Goal: Check status: Check status

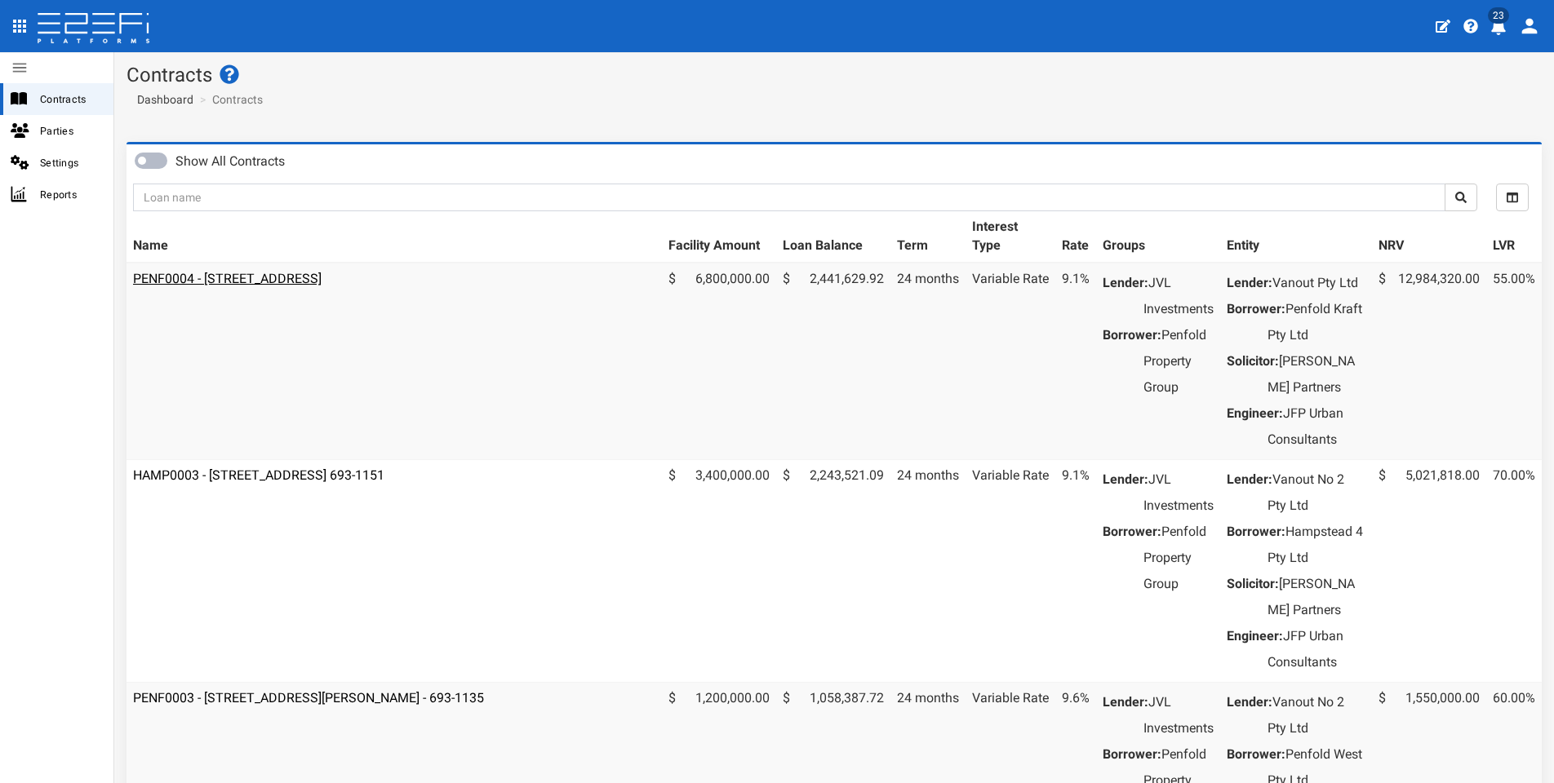
click at [237, 275] on link "PENF0004 - [STREET_ADDRESS]" at bounding box center [227, 279] width 189 height 16
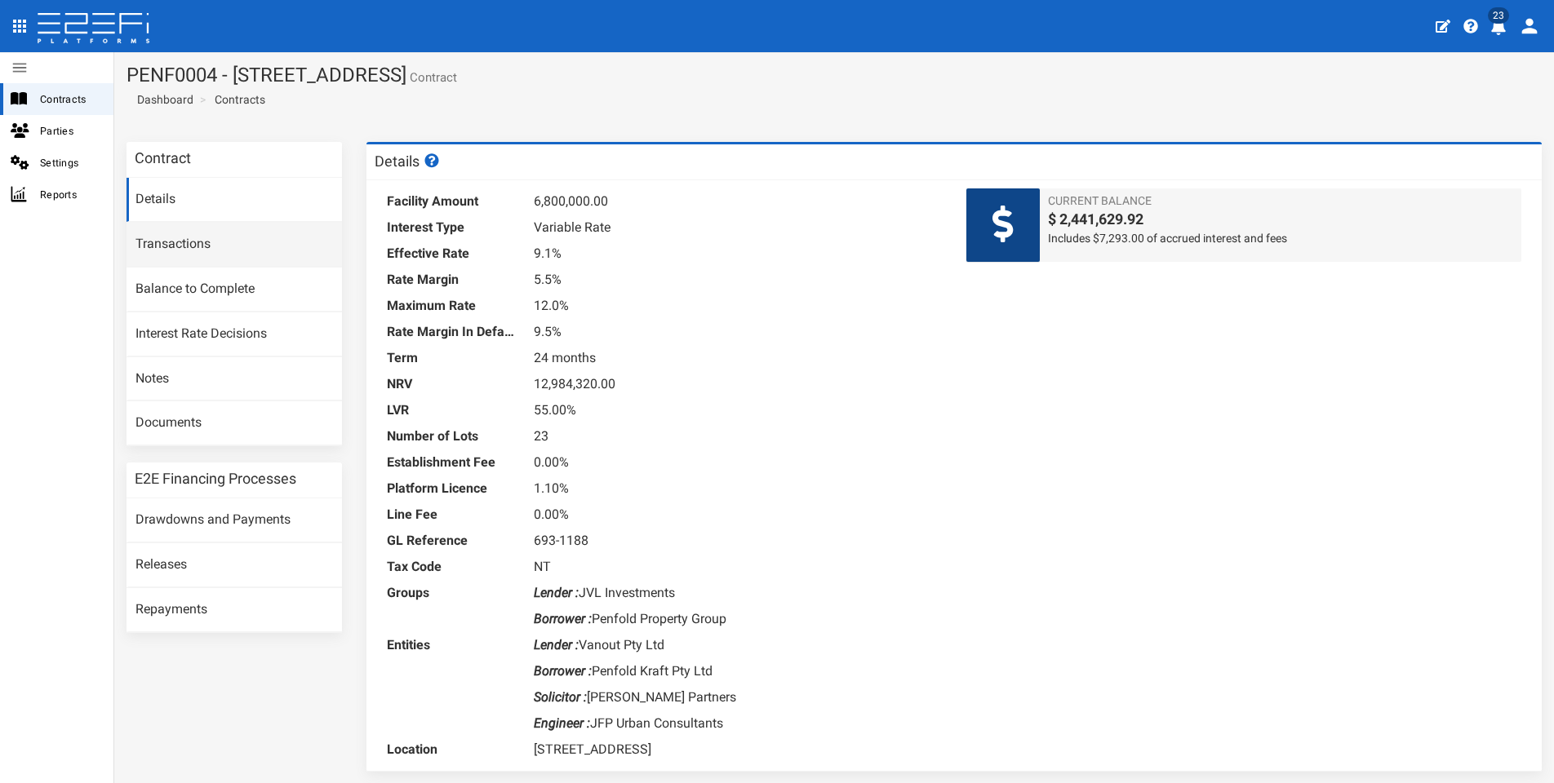
click at [198, 242] on link "Transactions" at bounding box center [234, 245] width 215 height 44
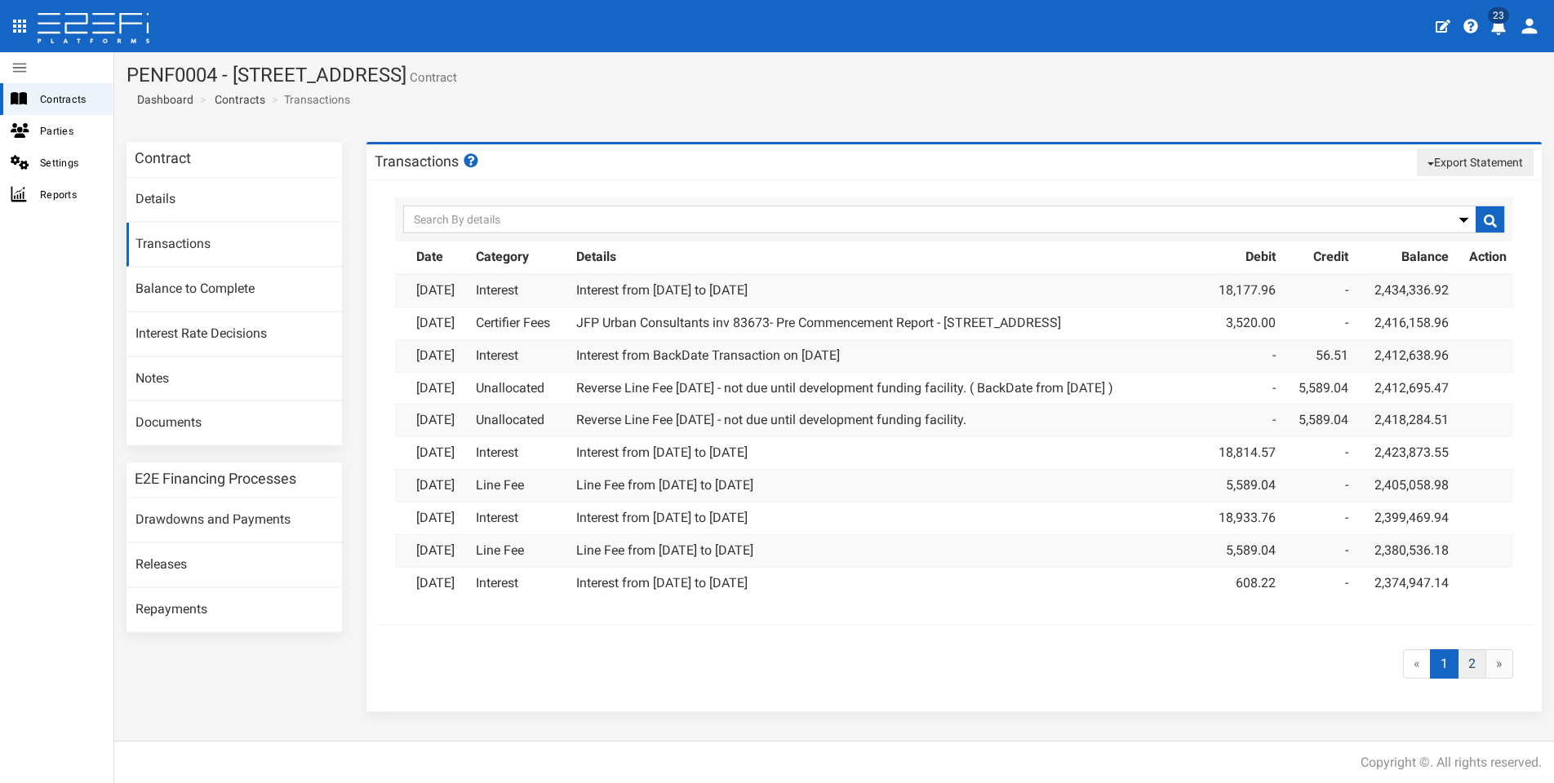
click at [1476, 657] on link "2" at bounding box center [1472, 665] width 29 height 30
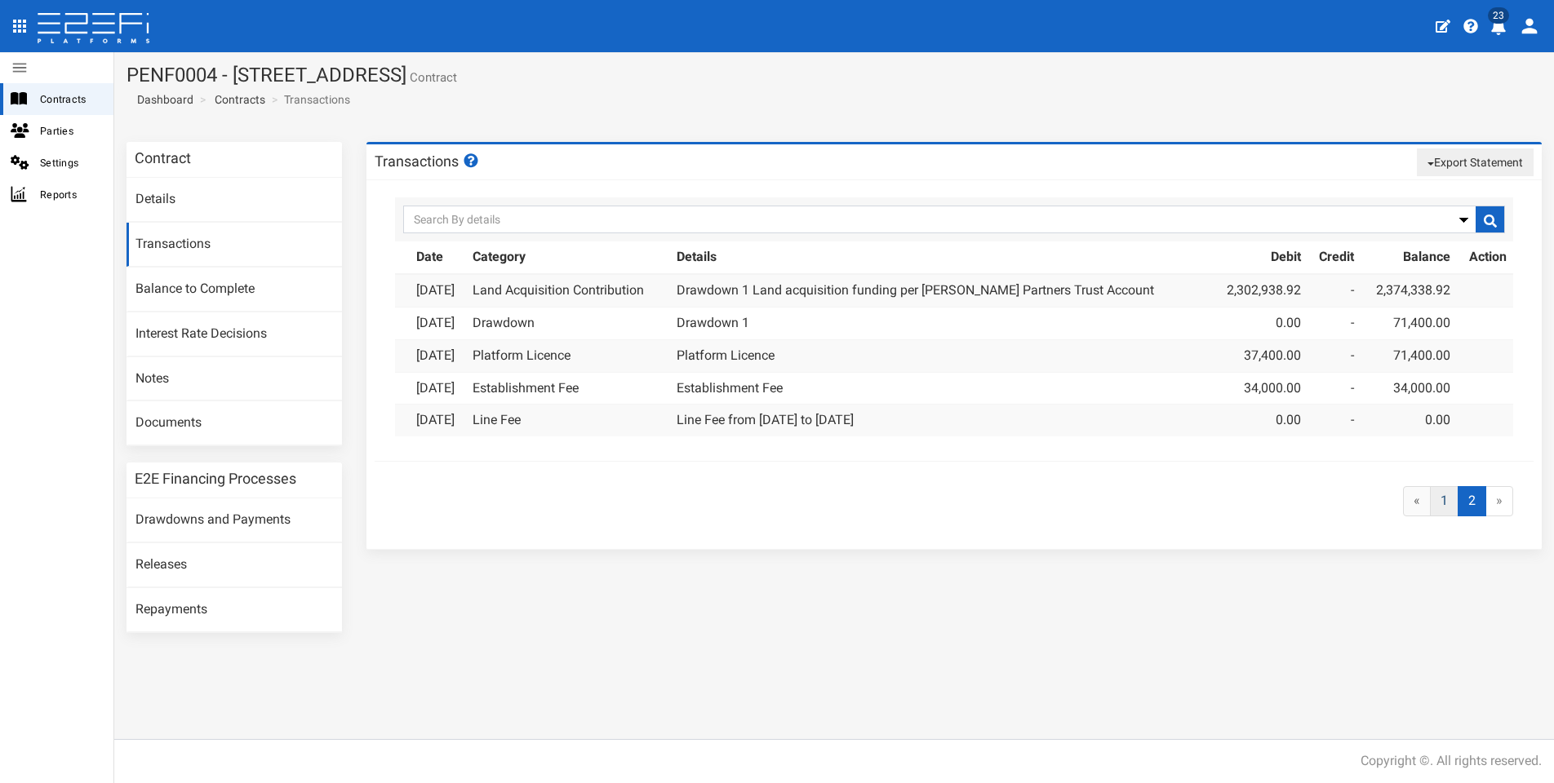
click at [1448, 503] on link "1" at bounding box center [1444, 501] width 29 height 30
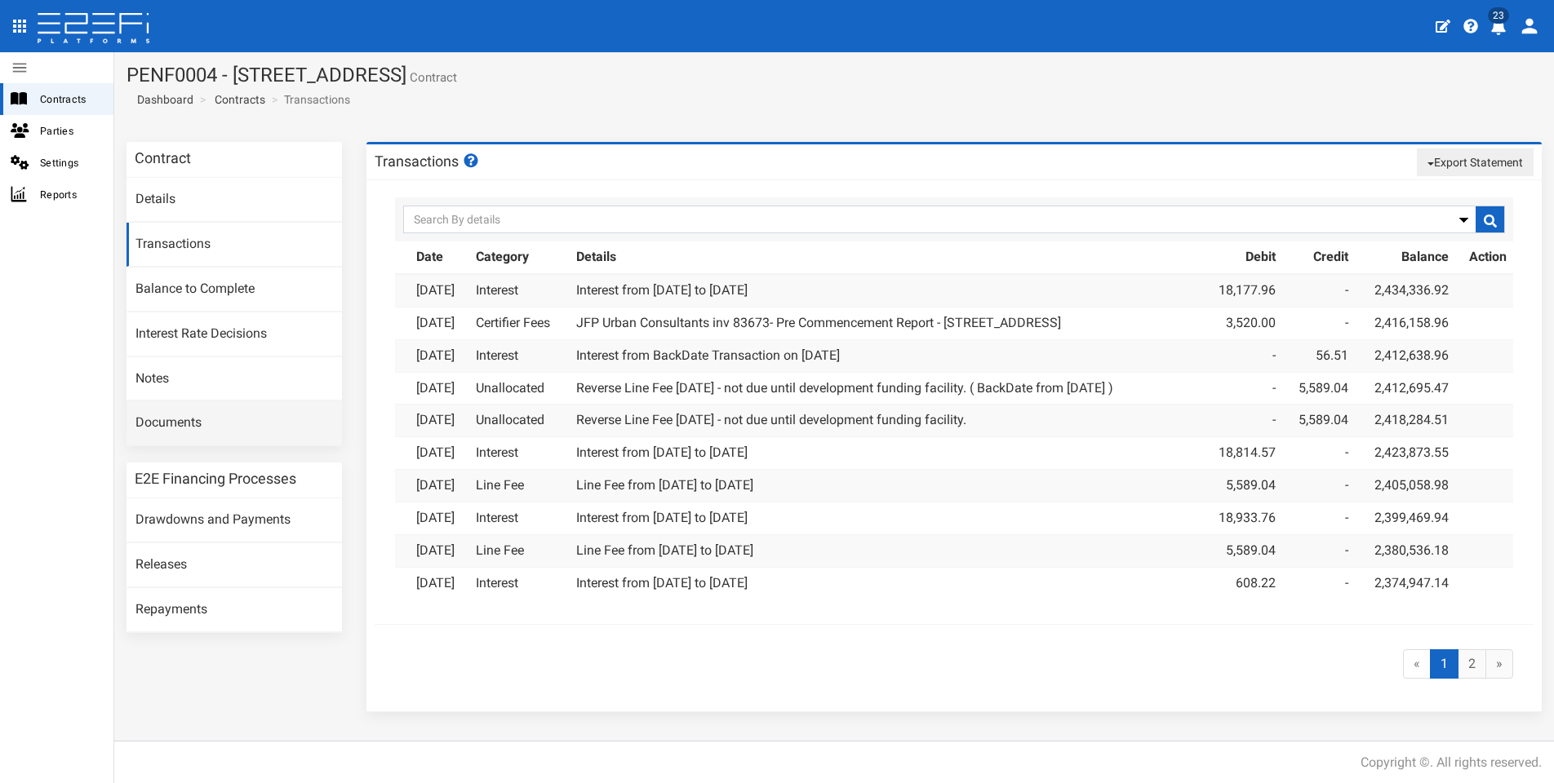
click at [196, 423] on link "Documents" at bounding box center [234, 424] width 215 height 44
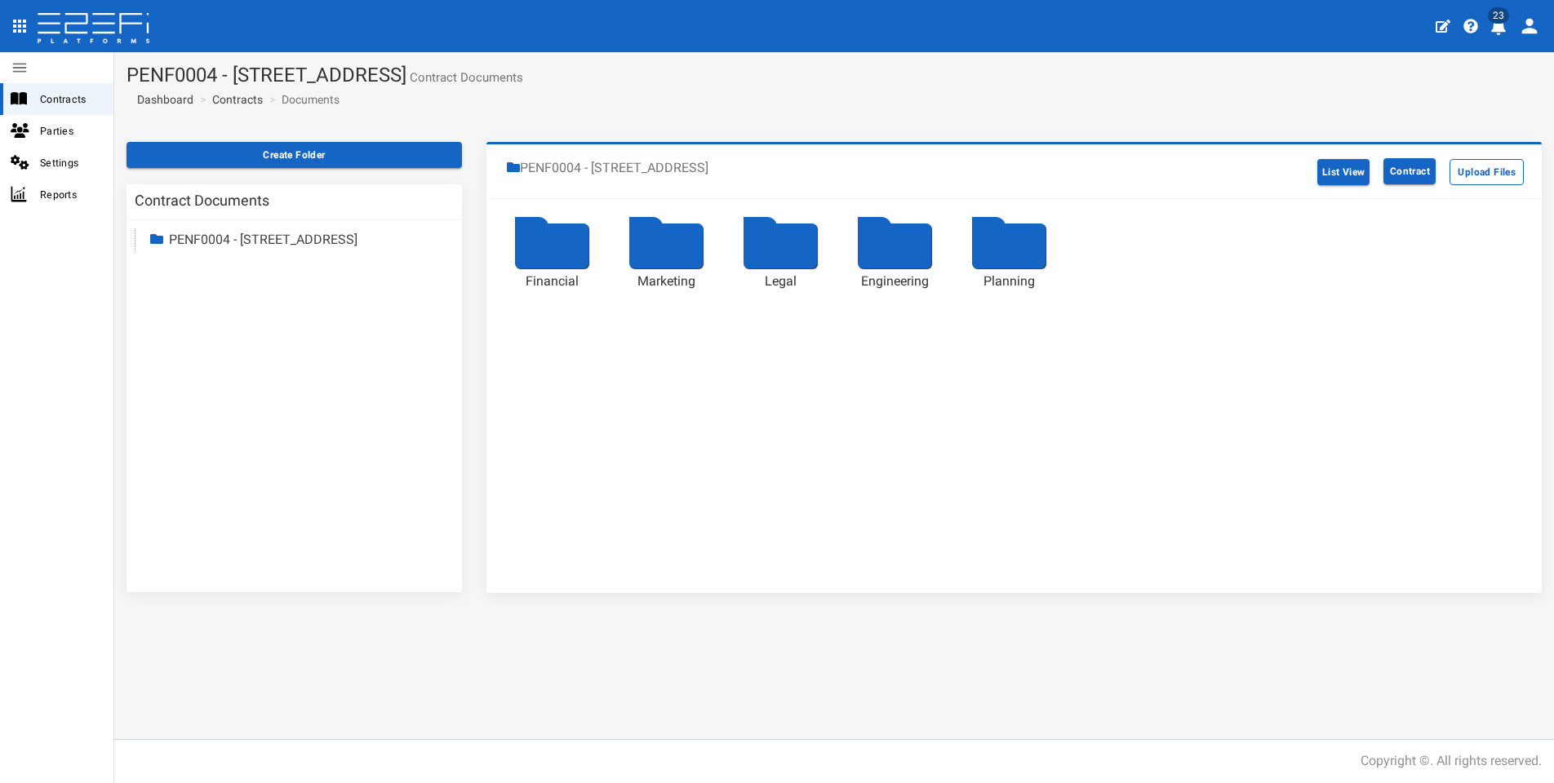
click at [567, 246] on div at bounding box center [551, 246] width 73 height 45
click at [644, 255] on div at bounding box center [665, 246] width 73 height 45
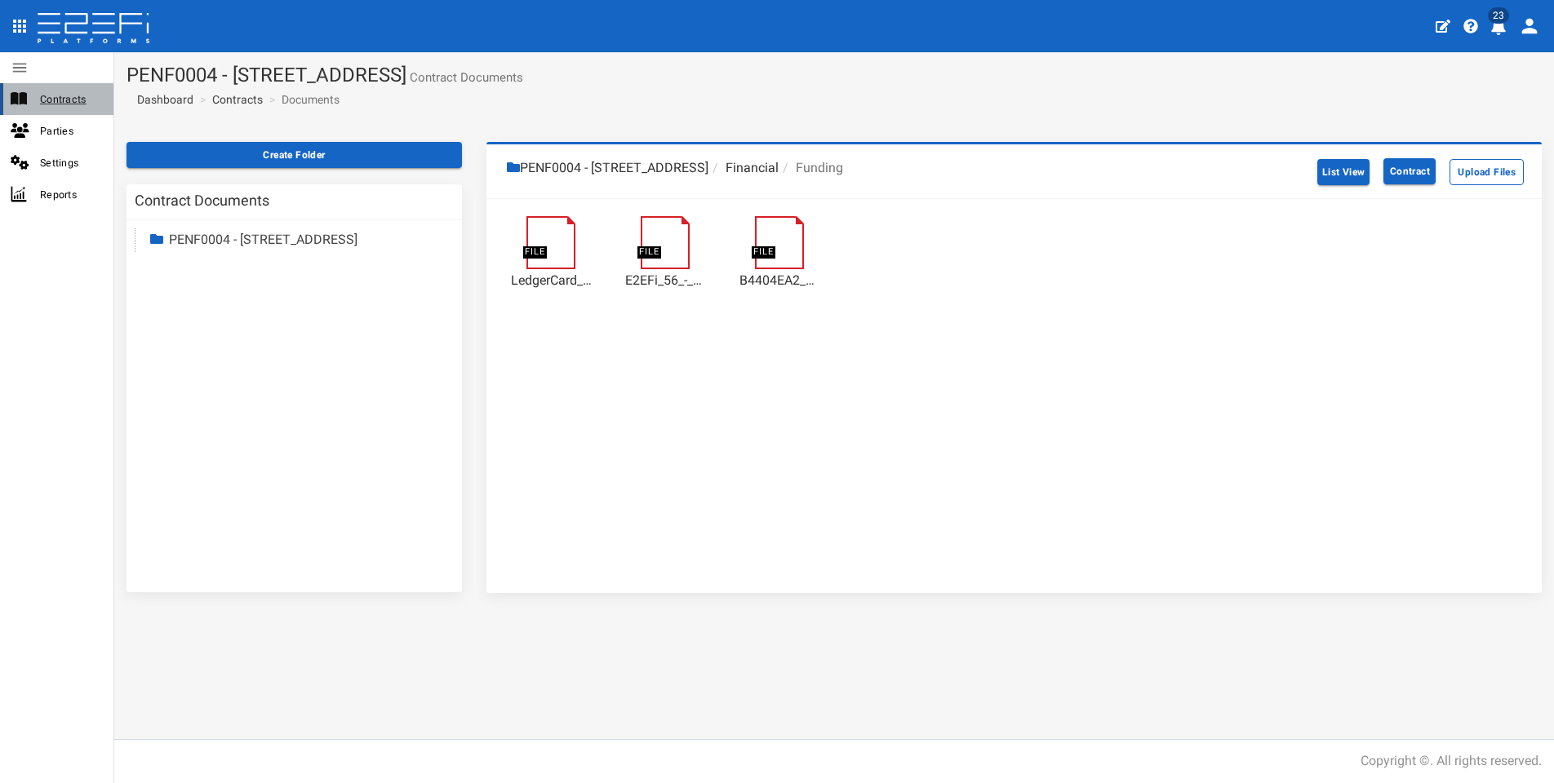
click at [69, 100] on span "Contracts" at bounding box center [70, 99] width 60 height 19
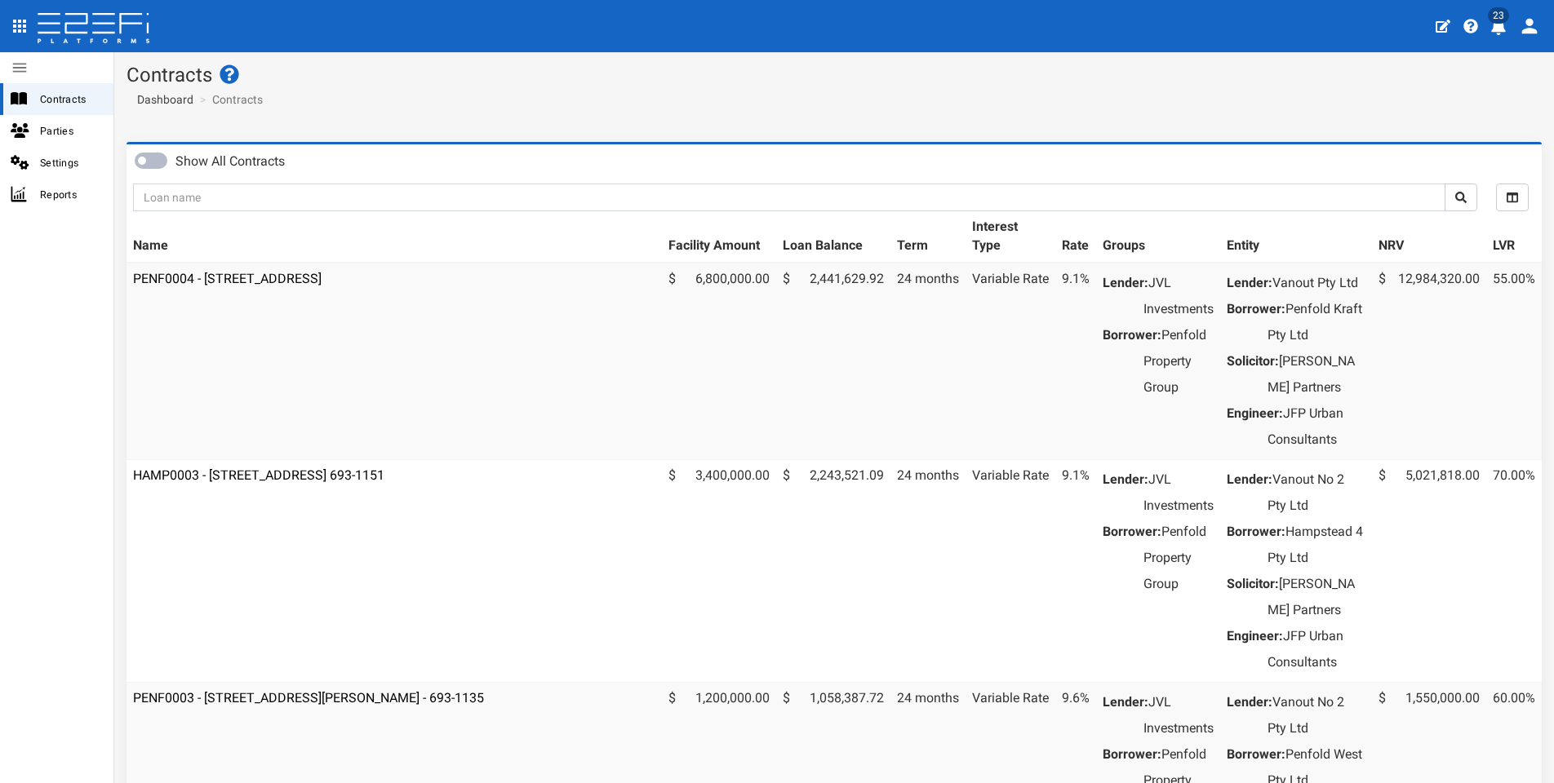
click at [235, 268] on td "PENF0004 - [STREET_ADDRESS]" at bounding box center [394, 362] width 535 height 198
click at [240, 274] on link "PENF0004 - [STREET_ADDRESS]" at bounding box center [227, 279] width 189 height 16
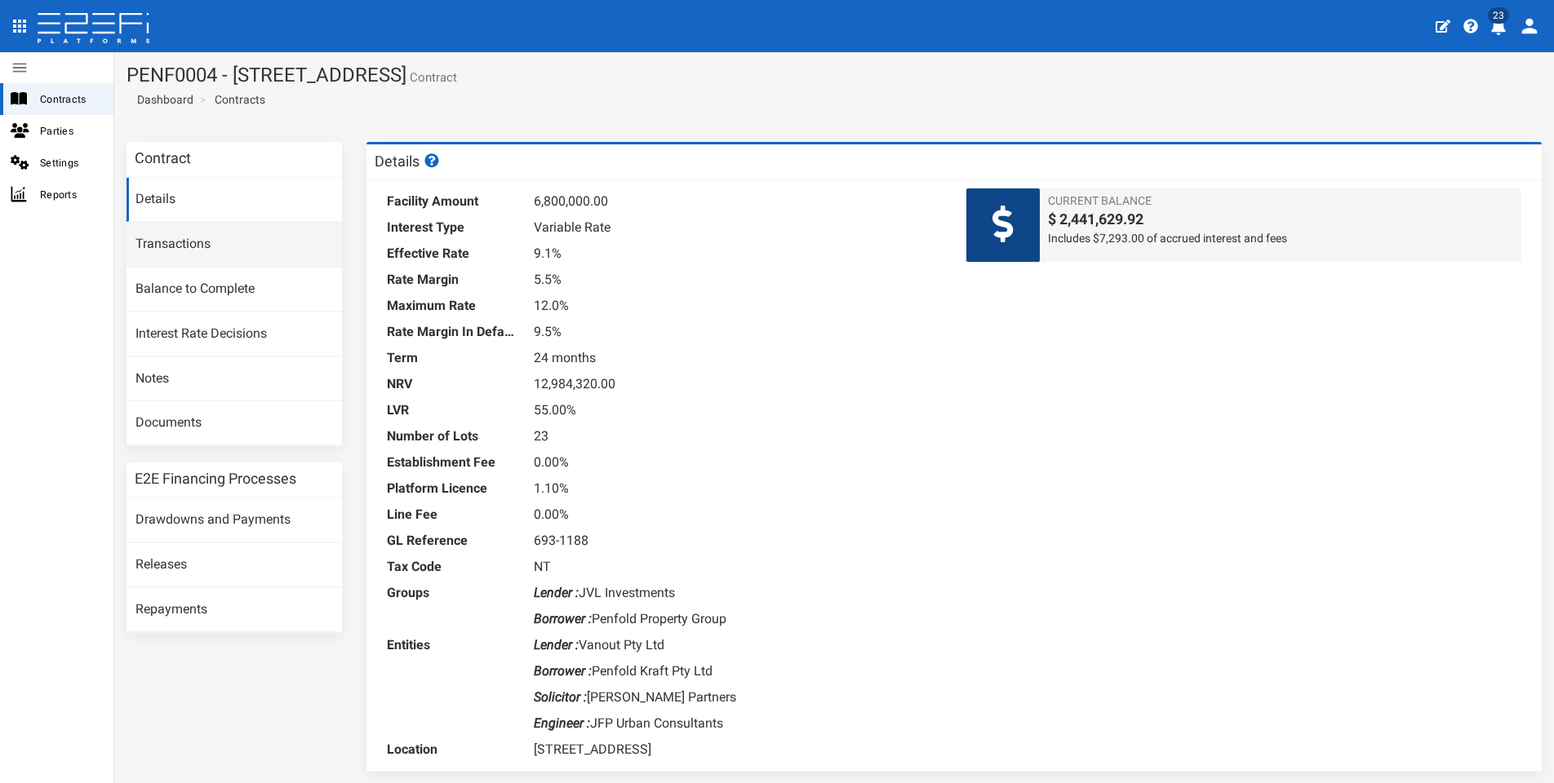
click at [206, 229] on link "Transactions" at bounding box center [234, 245] width 215 height 44
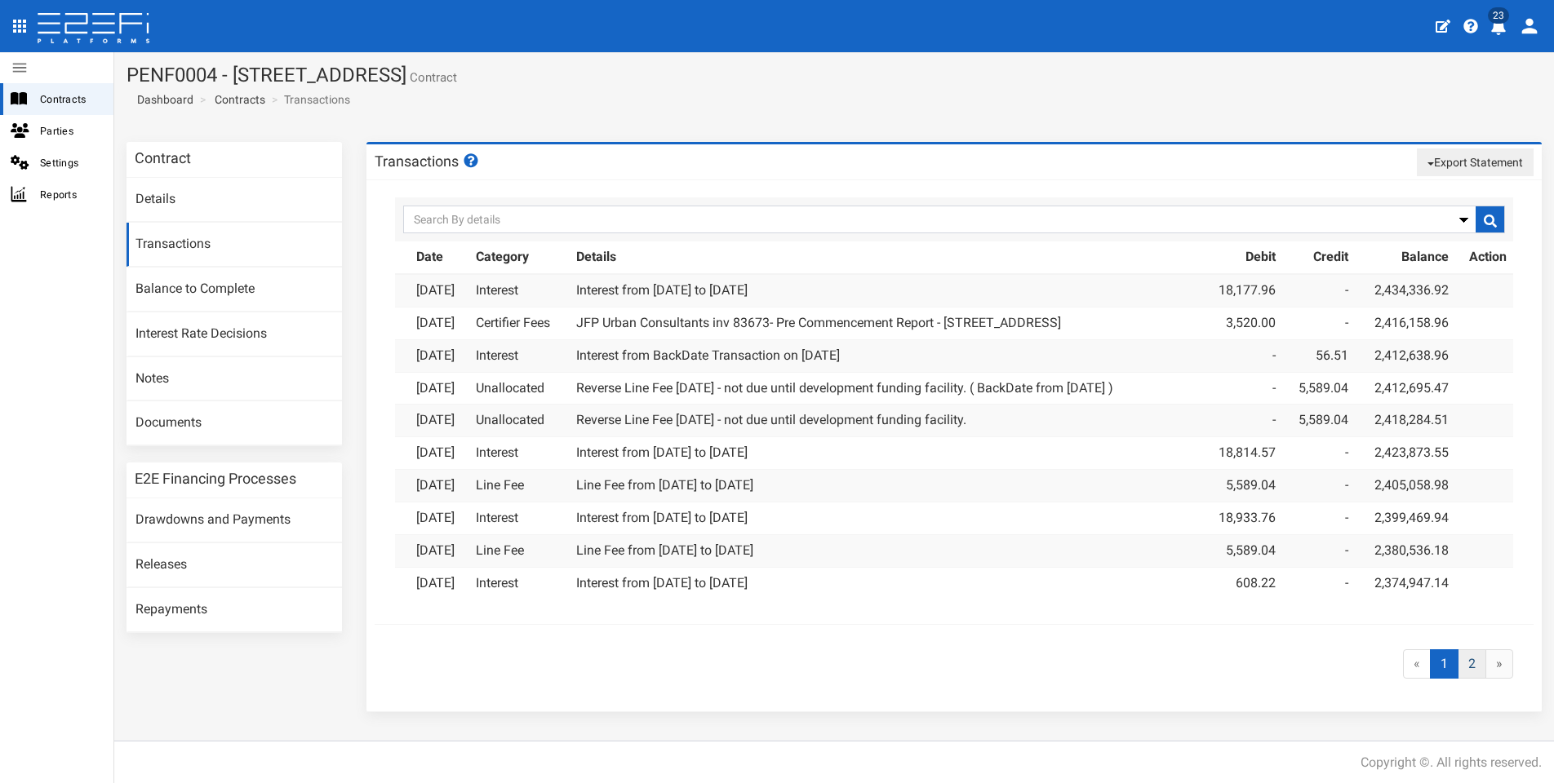
click at [1474, 657] on link "2" at bounding box center [1472, 665] width 29 height 30
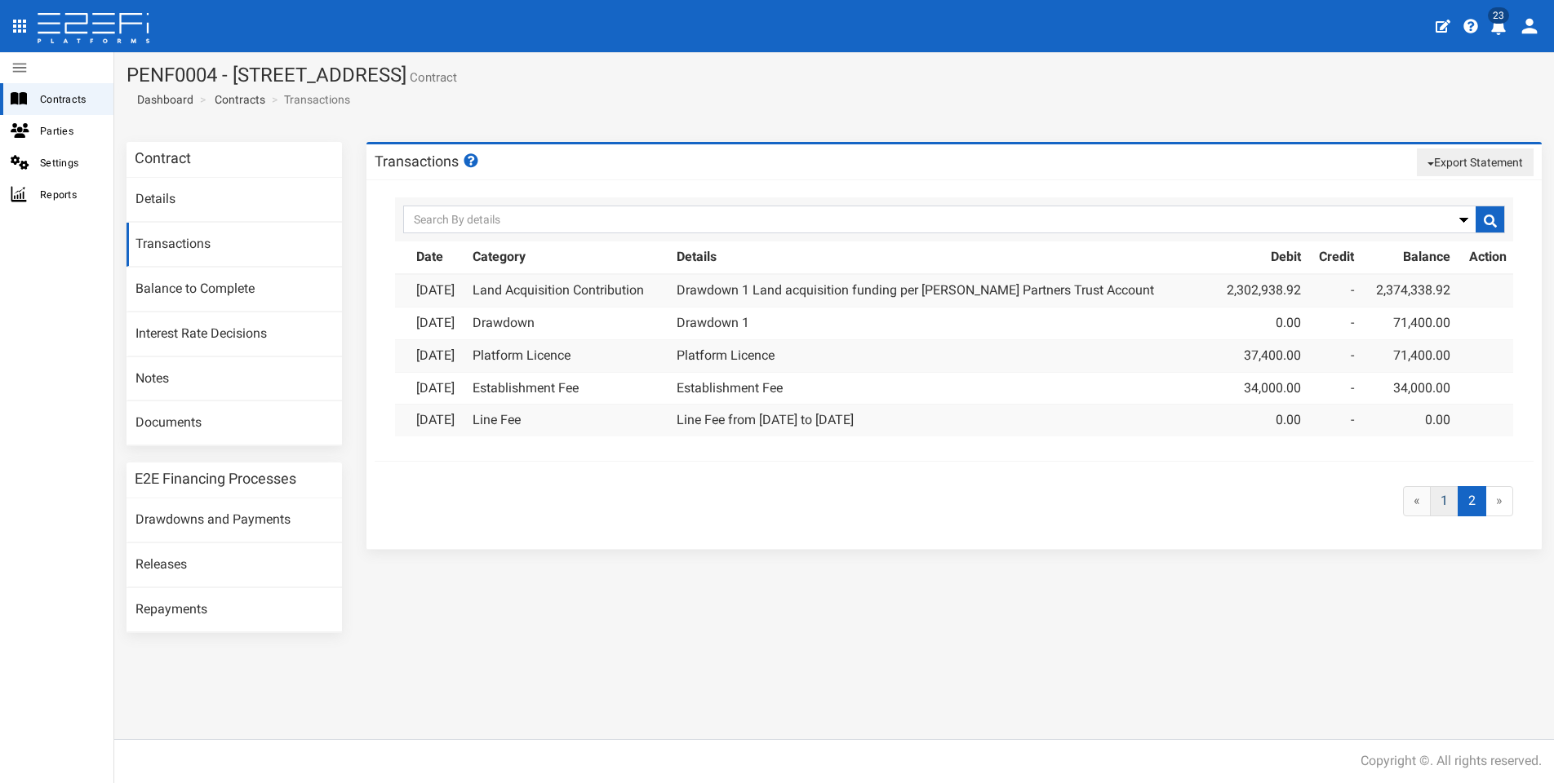
click at [1450, 498] on link "1" at bounding box center [1444, 501] width 29 height 30
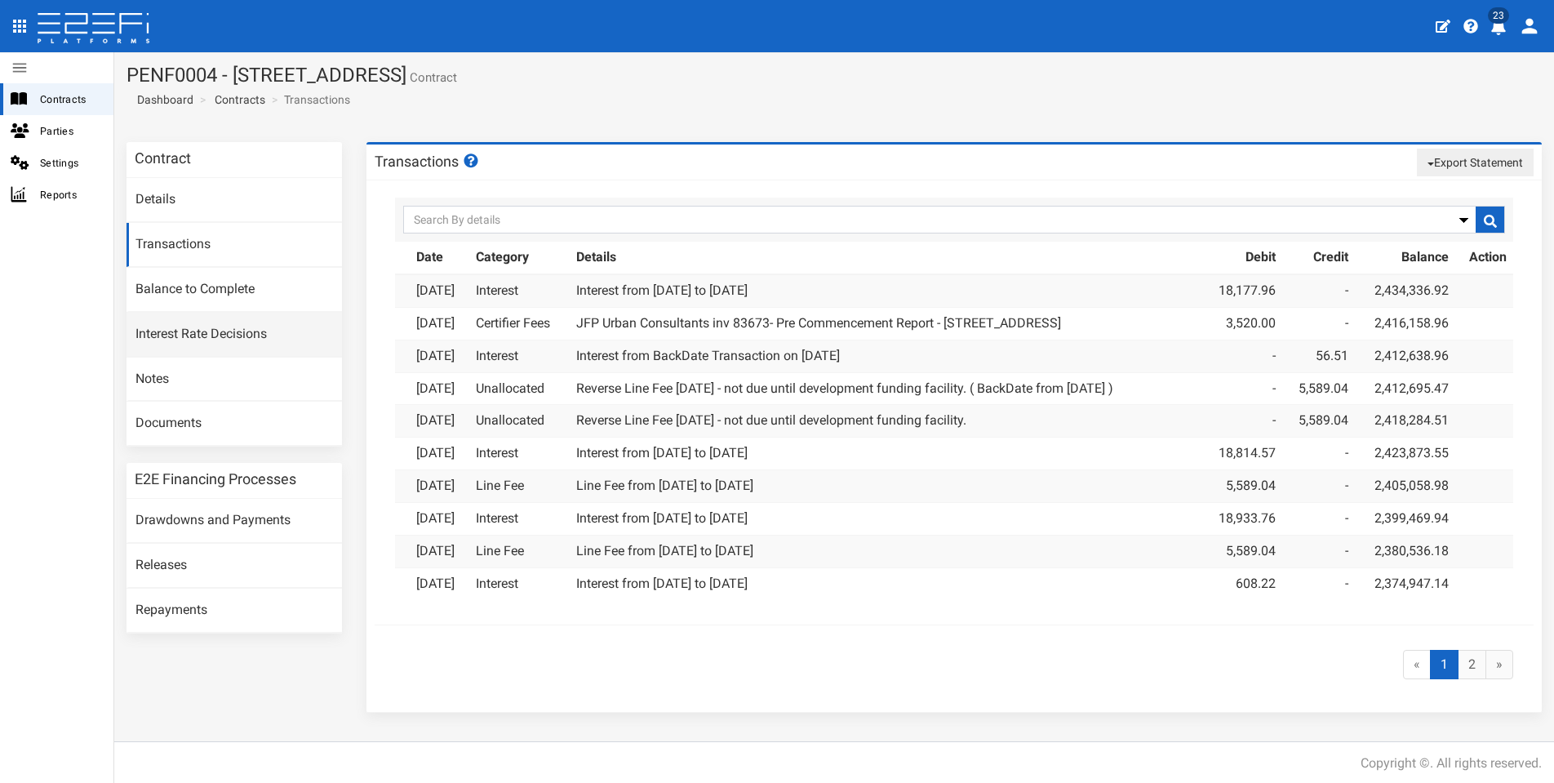
click at [218, 338] on link "Interest Rate Decisions" at bounding box center [234, 335] width 215 height 44
